Goal: Task Accomplishment & Management: Manage account settings

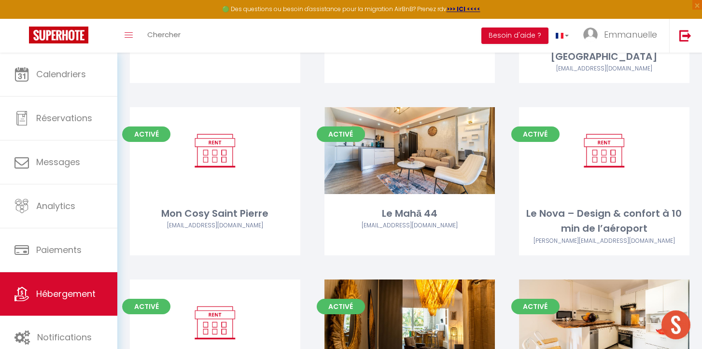
scroll to position [1097, 0]
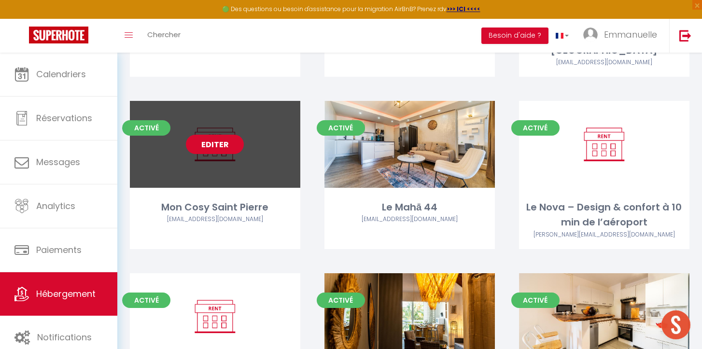
click at [236, 135] on link "Editer" at bounding box center [215, 144] width 58 height 19
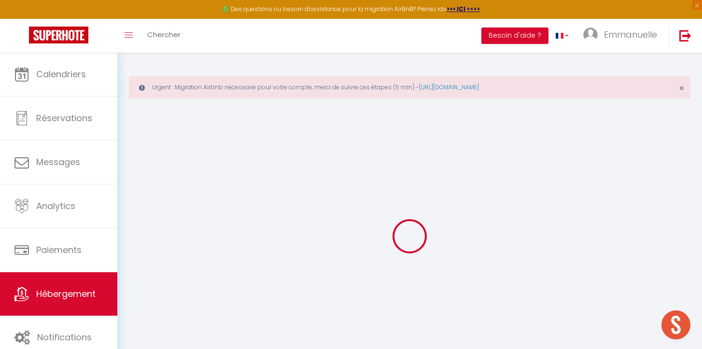
select select "+ 16 %"
select select "+ 30 %"
select select "13933-914464839362735844"
checkbox input "false"
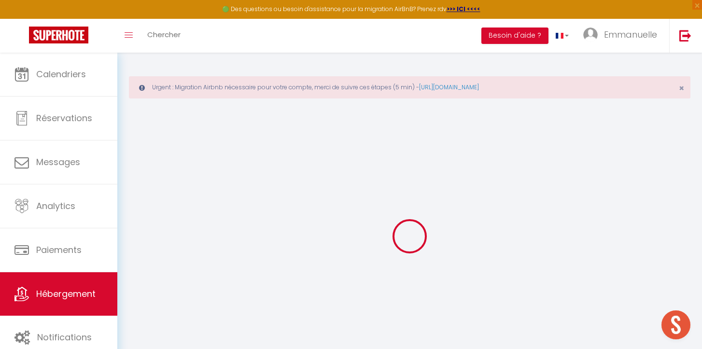
checkbox input "false"
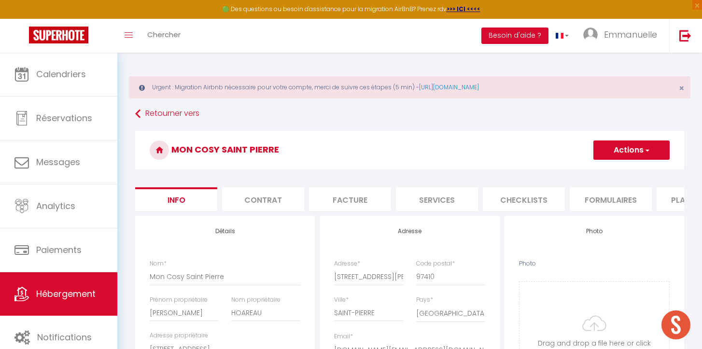
checkbox input "false"
click at [675, 194] on li "Plateformes" at bounding box center [698, 199] width 82 height 24
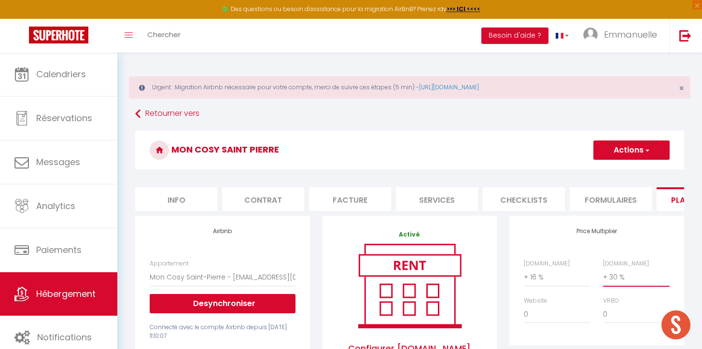
click at [629, 280] on select "0 + 1 % + 2 % + 3 % + 4 % + 5 % + 6 % + 7 % + 8 % + 9 %" at bounding box center [636, 277] width 67 height 18
select select "+ 45 %"
click at [603, 268] on select "0 + 1 % + 2 % + 3 % + 4 % + 5 % + 6 % + 7 % + 8 % + 9 %" at bounding box center [636, 277] width 67 height 18
click at [633, 152] on button "Actions" at bounding box center [631, 149] width 76 height 19
click at [622, 170] on link "Enregistrer" at bounding box center [631, 171] width 76 height 13
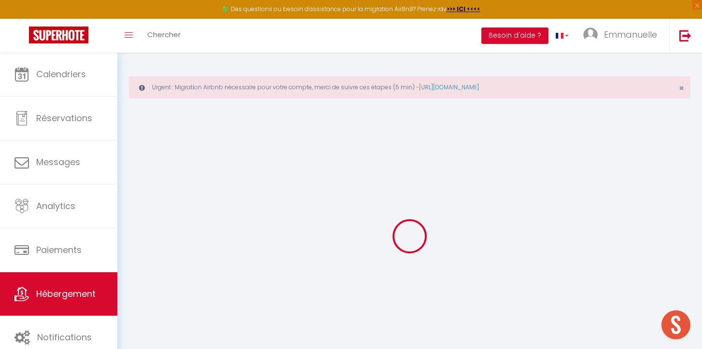
select select "EUR"
